Goal: Find contact information

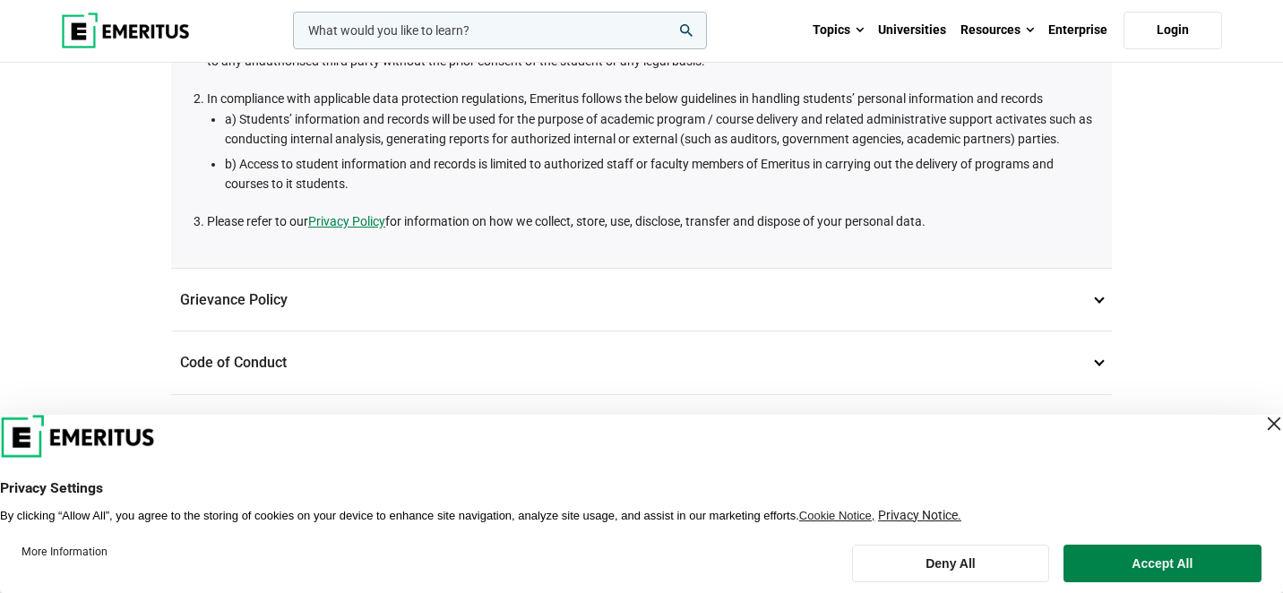
scroll to position [498, 0]
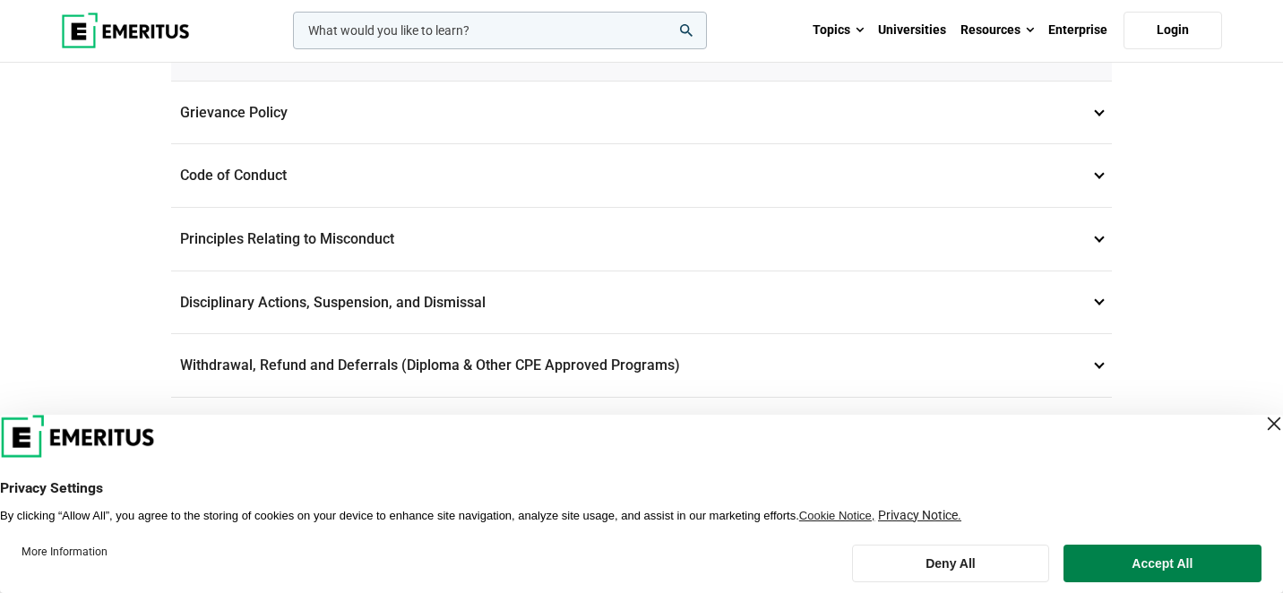
click at [1261, 424] on div "Close Layer" at bounding box center [1273, 423] width 25 height 25
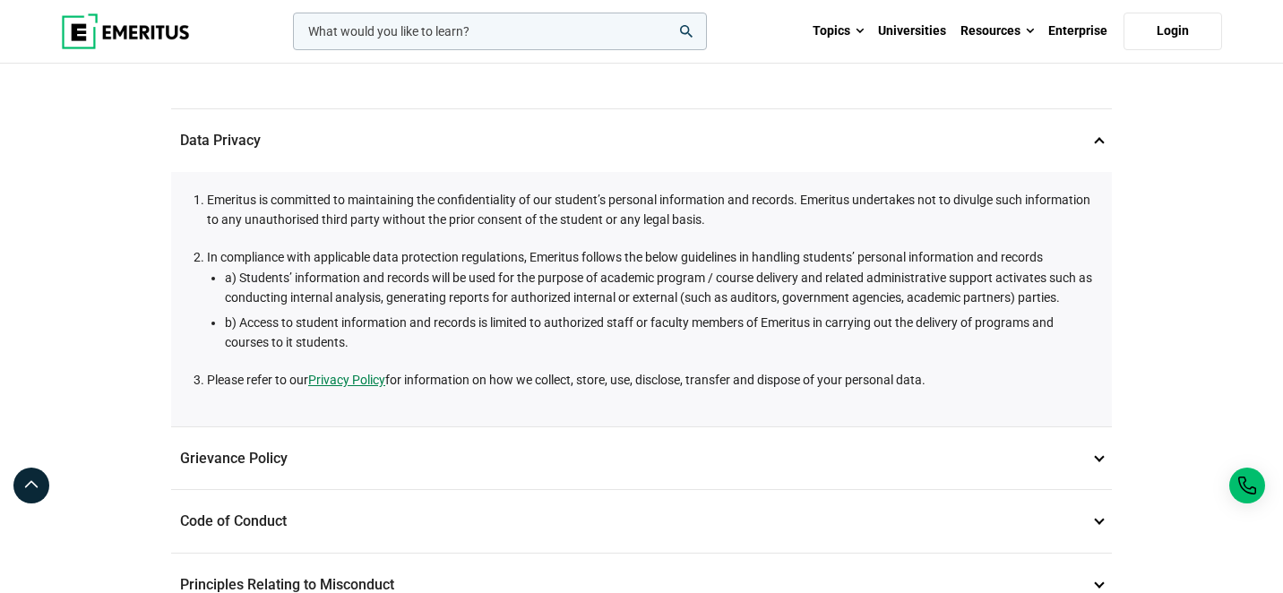
scroll to position [0, 0]
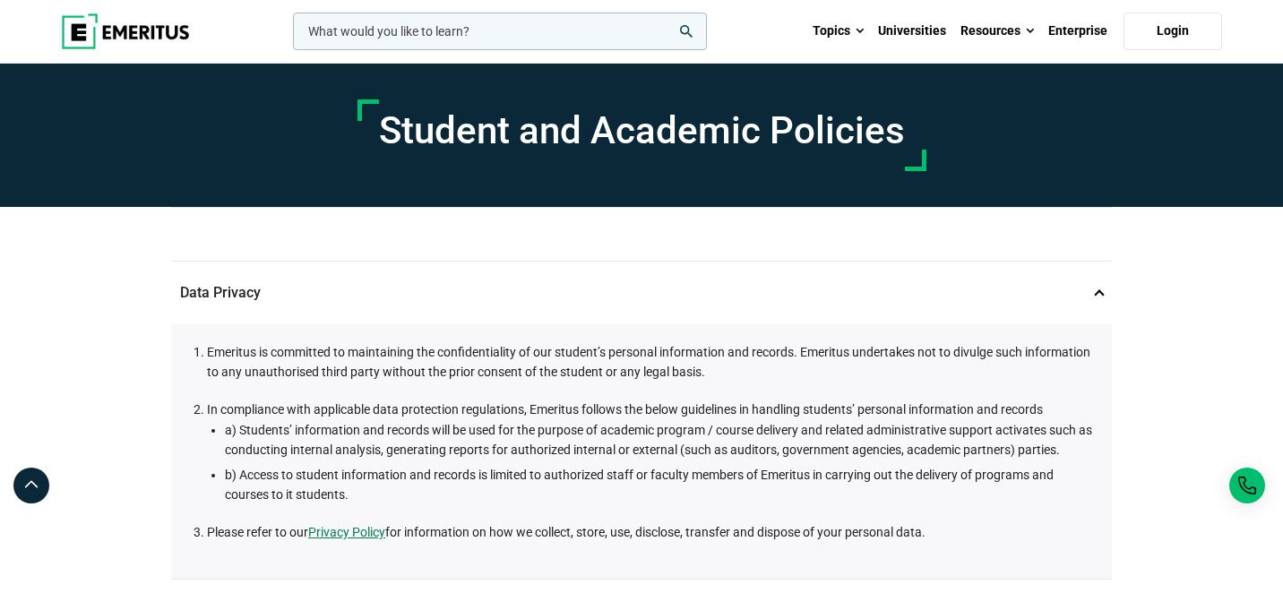
click at [958, 339] on div "Emeritus is committed to maintaining the confidentiality of our student’s perso…" at bounding box center [641, 451] width 940 height 254
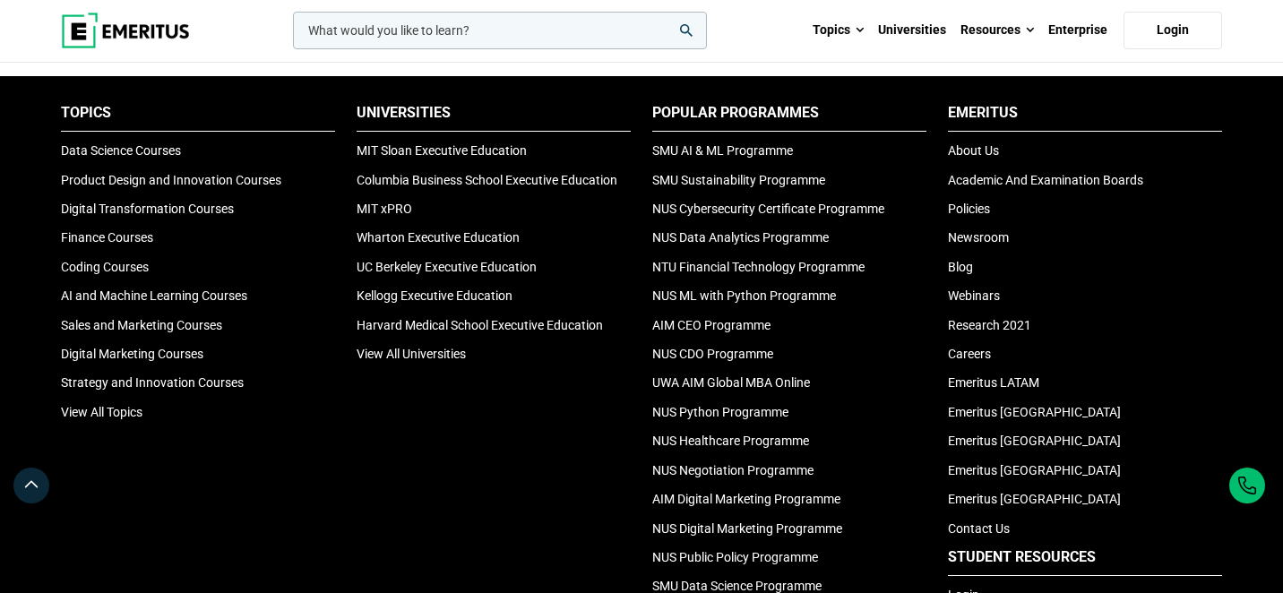
scroll to position [1601, 0]
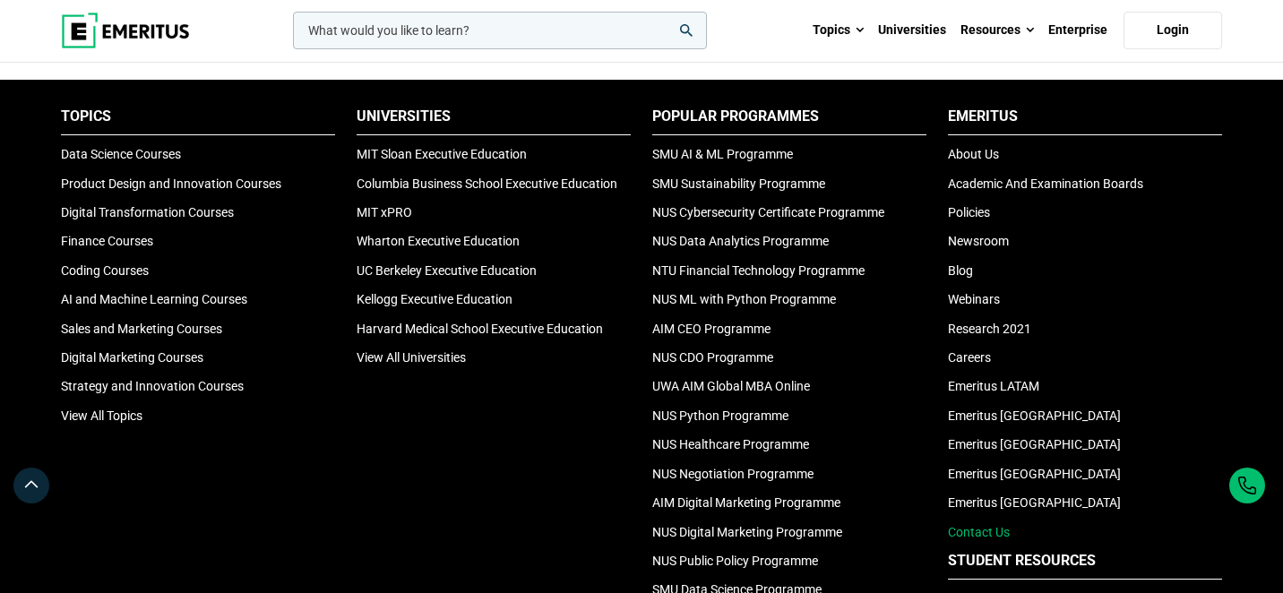
click at [994, 534] on link "Contact Us" at bounding box center [979, 532] width 62 height 14
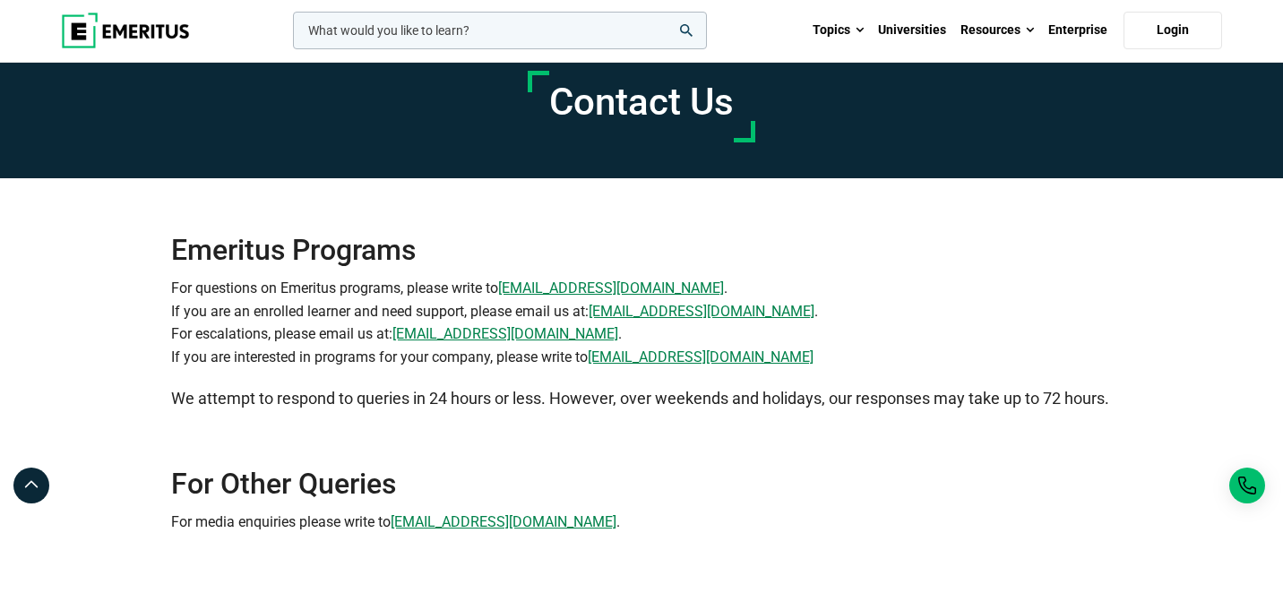
scroll to position [28, 0]
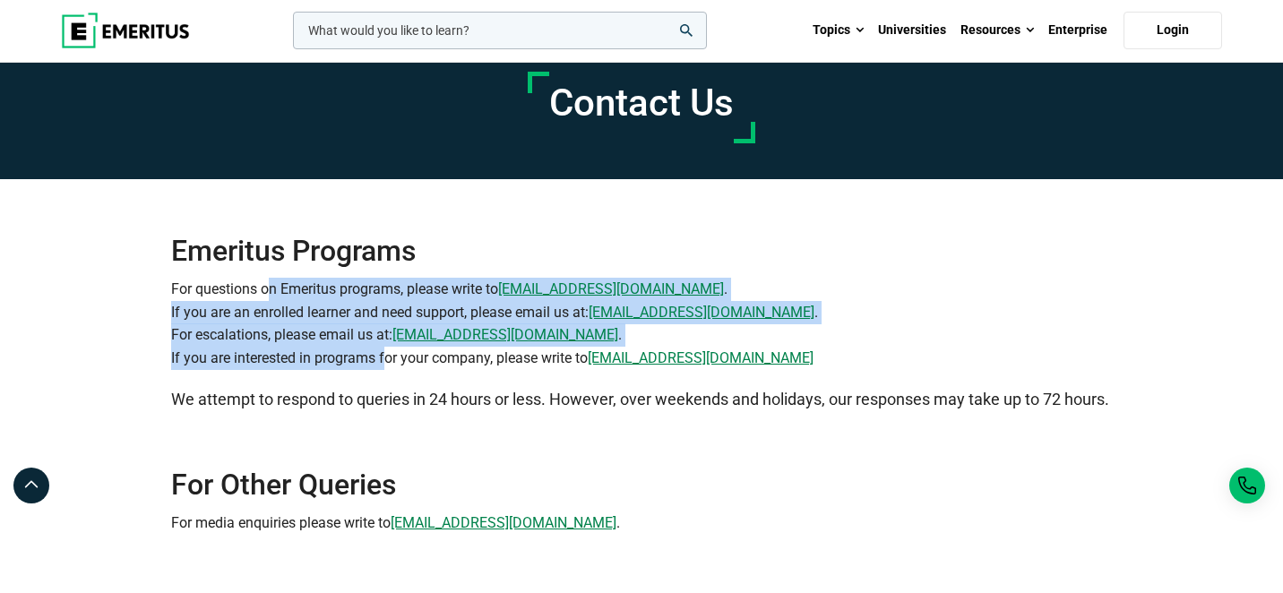
drag, startPoint x: 266, startPoint y: 286, endPoint x: 380, endPoint y: 363, distance: 137.4
click at [380, 363] on p "For questions on Emeritus programs, please write to [EMAIL_ADDRESS][DOMAIN_NAME…" at bounding box center [641, 323] width 940 height 91
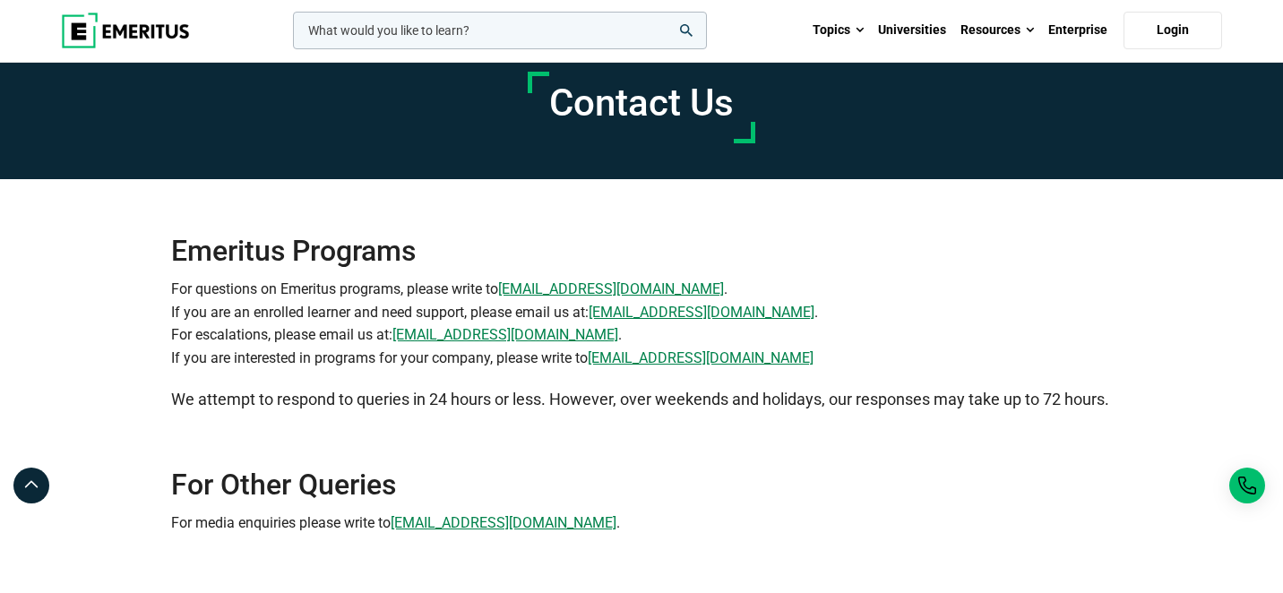
drag, startPoint x: 210, startPoint y: 300, endPoint x: 356, endPoint y: 358, distance: 158.0
click at [356, 358] on p "For questions on Emeritus programs, please write to info@emeritus.org . If you …" at bounding box center [641, 323] width 940 height 91
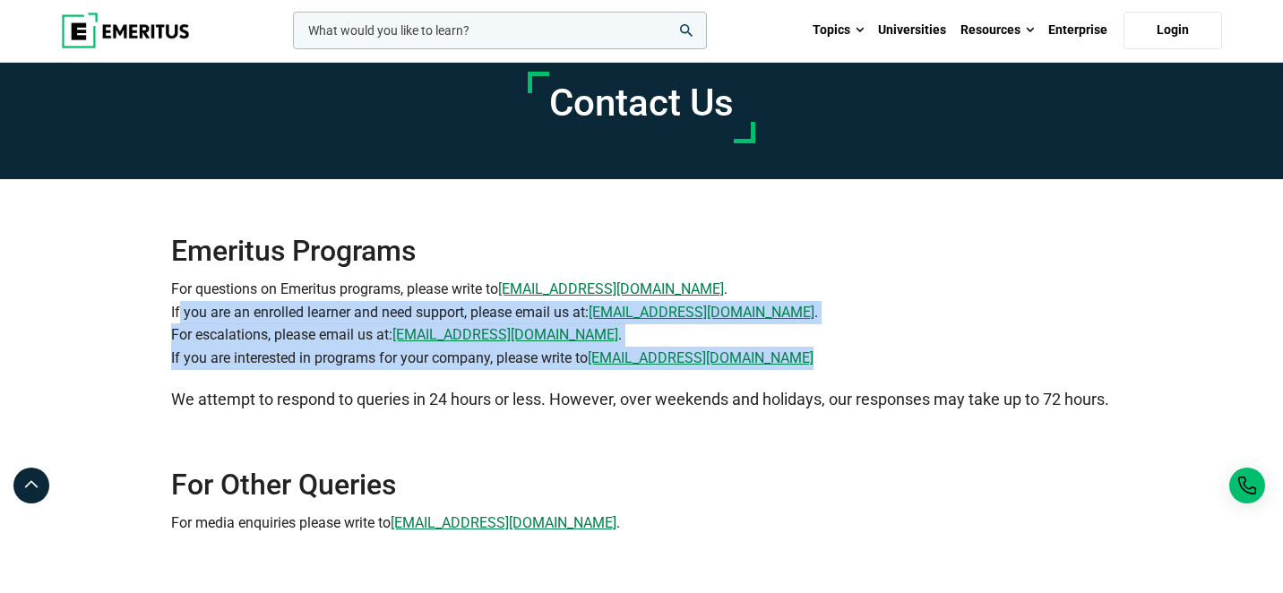
drag, startPoint x: 174, startPoint y: 313, endPoint x: 374, endPoint y: 369, distance: 207.6
click at [374, 369] on div "Emeritus Programs For questions on Emeritus programs, please write to info@emer…" at bounding box center [641, 296] width 940 height 234
click at [344, 362] on p "For questions on Emeritus programs, please write to info@emeritus.org . If you …" at bounding box center [641, 323] width 940 height 91
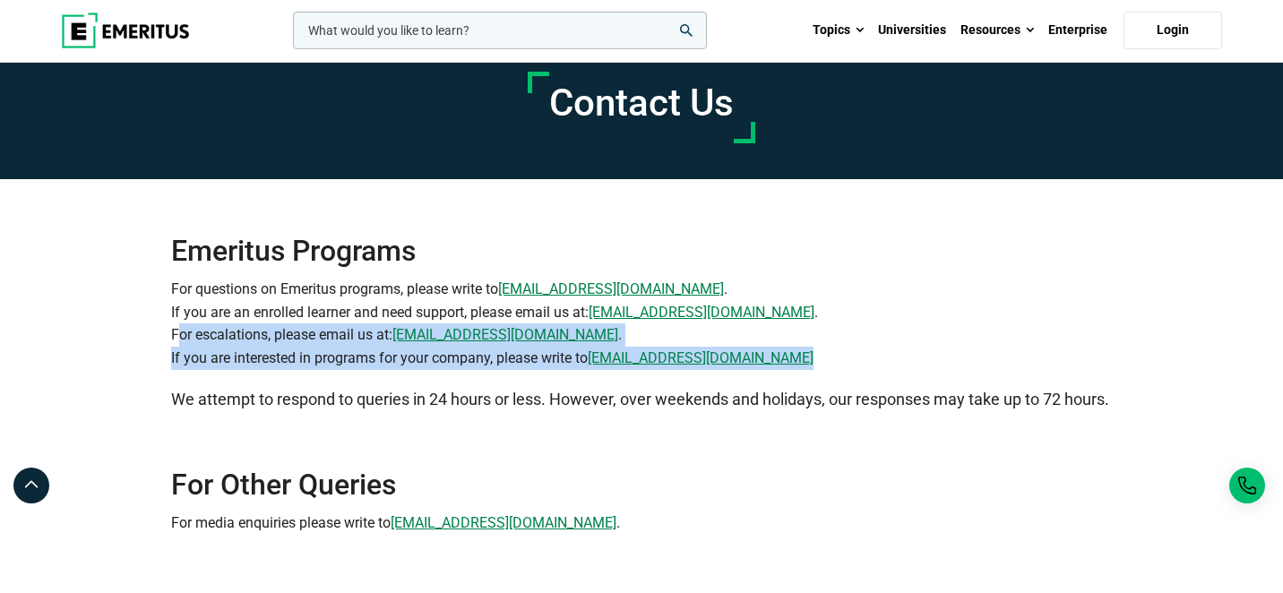
drag, startPoint x: 174, startPoint y: 335, endPoint x: 356, endPoint y: 382, distance: 188.6
click at [356, 382] on div "Emeritus Programs For questions on Emeritus programs, please write to info@emer…" at bounding box center [641, 296] width 940 height 234
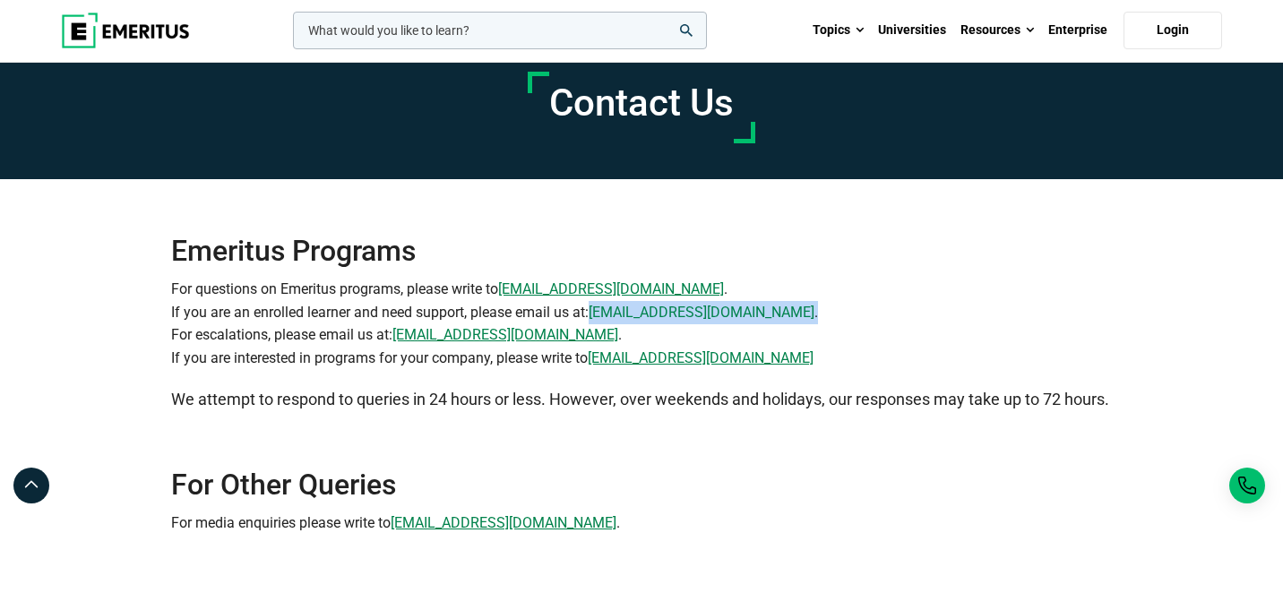
drag, startPoint x: 841, startPoint y: 305, endPoint x: 597, endPoint y: 310, distance: 244.6
click at [597, 310] on p "For questions on Emeritus programs, please write to info@emeritus.org . If you …" at bounding box center [641, 323] width 940 height 91
copy p "programsupport@emeritus.org ."
click at [824, 301] on p "For questions on Emeritus programs, please write to info@emeritus.org . If you …" at bounding box center [641, 323] width 940 height 91
drag, startPoint x: 795, startPoint y: 313, endPoint x: 596, endPoint y: 313, distance: 199.7
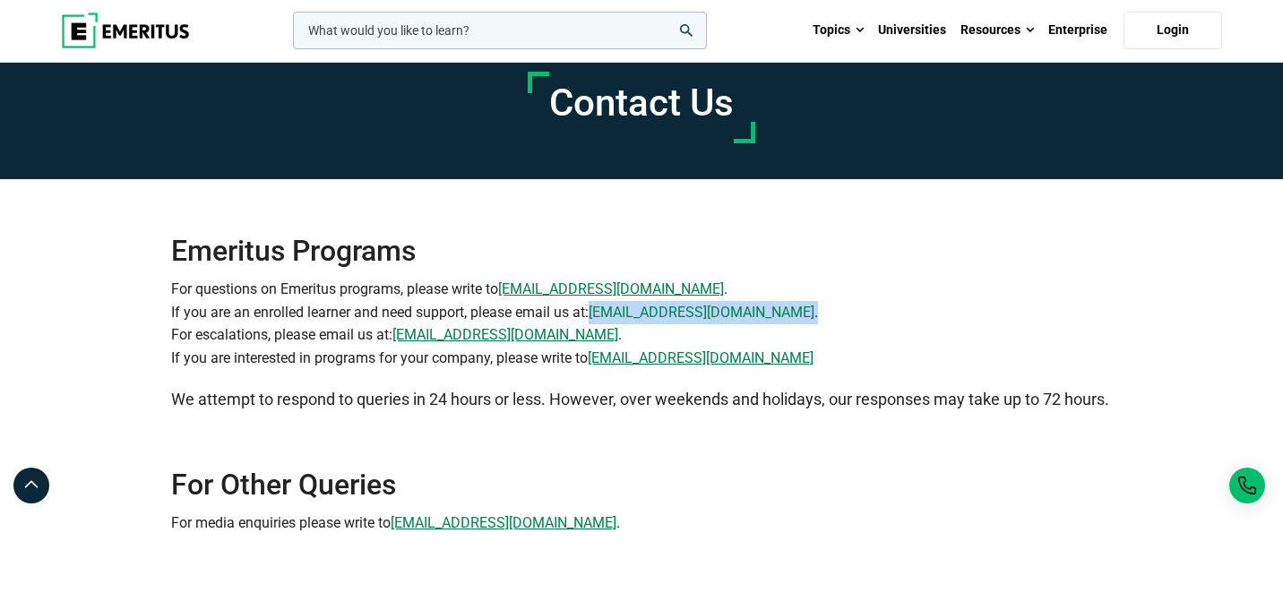
click at [596, 313] on p "For questions on Emeritus programs, please write to info@emeritus.org . If you …" at bounding box center [641, 323] width 940 height 91
copy p "programsupport@emeritus.org ."
